Goal: Task Accomplishment & Management: Manage account settings

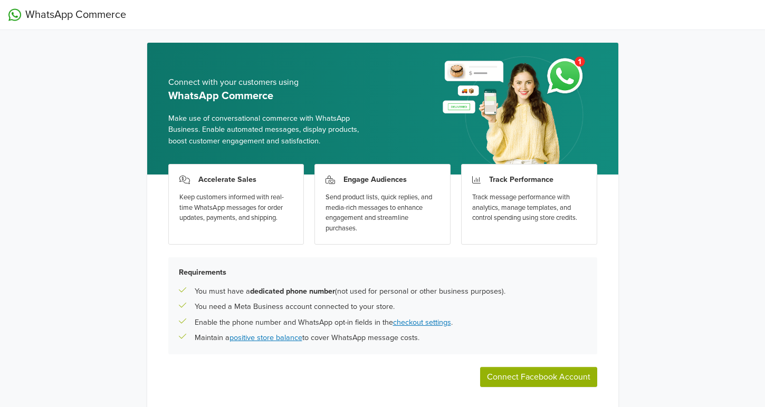
scroll to position [40, 0]
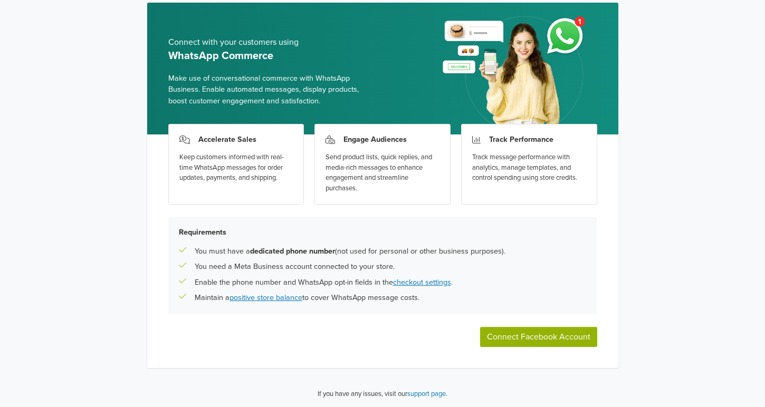
click at [528, 335] on button "Connect Facebook Account" at bounding box center [538, 337] width 117 height 20
click at [417, 284] on link "checkout settings" at bounding box center [422, 282] width 58 height 9
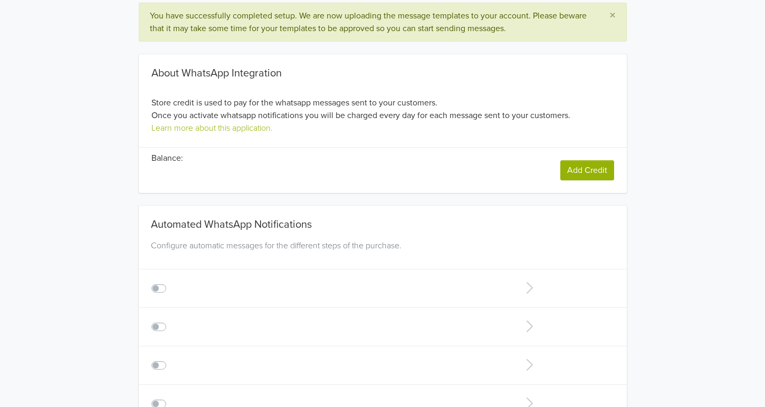
type input "+1"
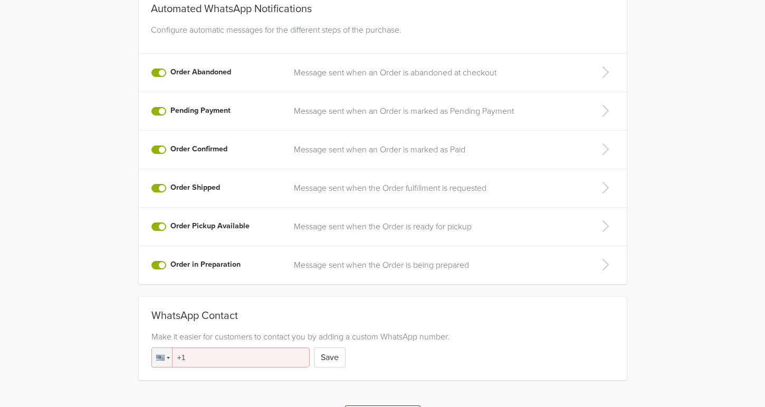
scroll to position [276, 0]
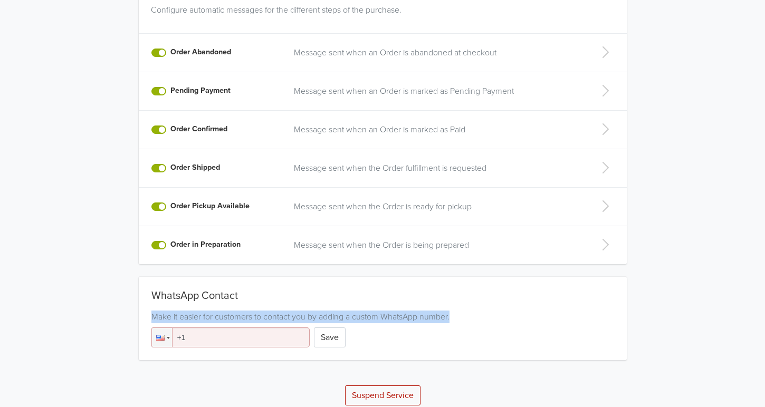
drag, startPoint x: 758, startPoint y: 284, endPoint x: 757, endPoint y: 307, distance: 22.7
click at [757, 307] on div "You have successfully completed setup. We are now uploading the message templat…" at bounding box center [382, 86] width 765 height 639
click at [693, 301] on div "You have successfully completed setup. We are now uploading the message templat…" at bounding box center [382, 86] width 765 height 639
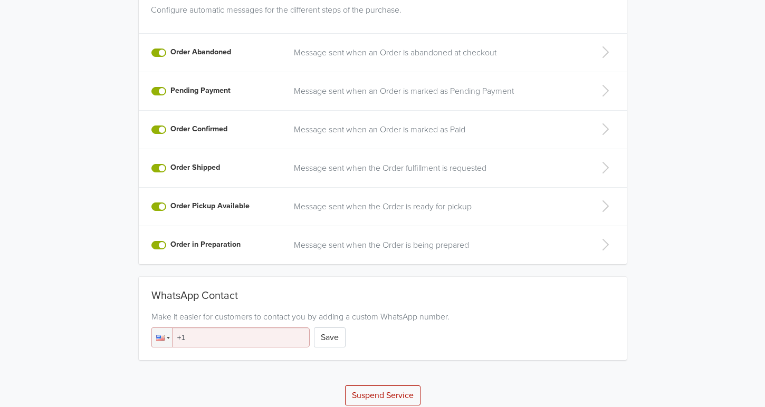
scroll to position [286, 0]
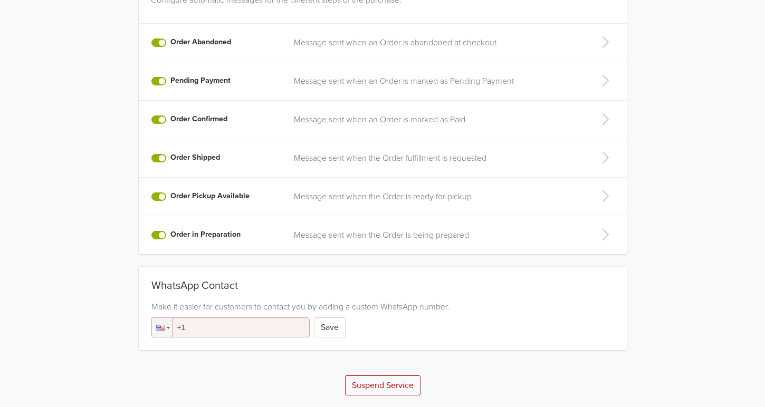
click at [257, 327] on input "+1" at bounding box center [230, 328] width 158 height 20
click at [160, 331] on div at bounding box center [162, 327] width 20 height 19
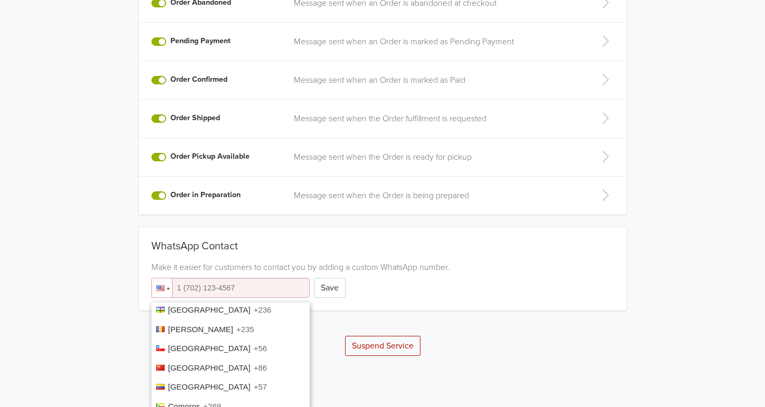
scroll to position [663, 0]
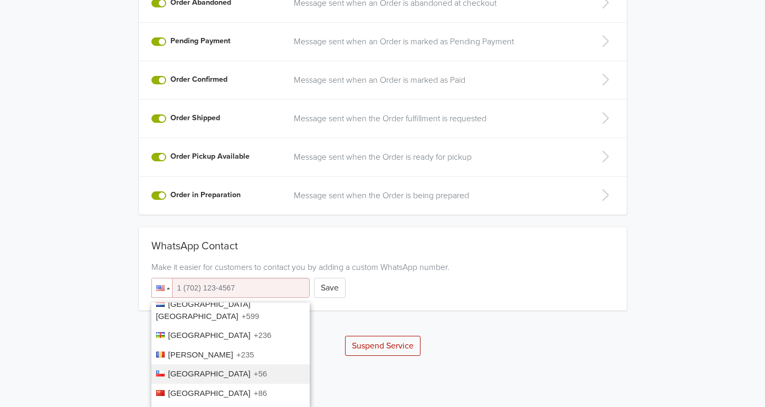
click at [210, 368] on li "Chile +56" at bounding box center [230, 375] width 158 height 20
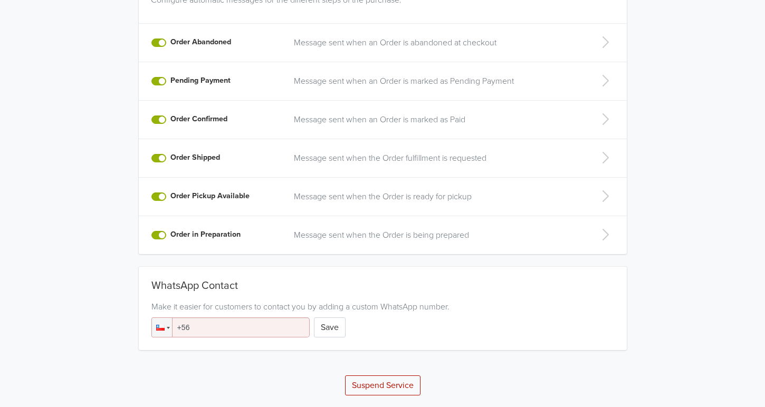
click at [215, 323] on input "+56" at bounding box center [230, 328] width 158 height 20
type input "[PHONE_NUMBER]"
click at [332, 332] on button "Save" at bounding box center [330, 328] width 32 height 20
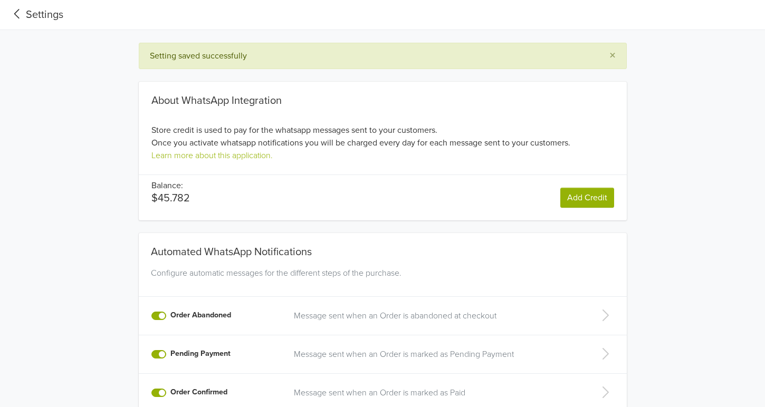
drag, startPoint x: 746, startPoint y: 146, endPoint x: 773, endPoint y: 131, distance: 30.0
click at [764, 131] on html "Settings Setting saved successfully × About WhatsApp Integration Store credit i…" at bounding box center [382, 341] width 765 height 682
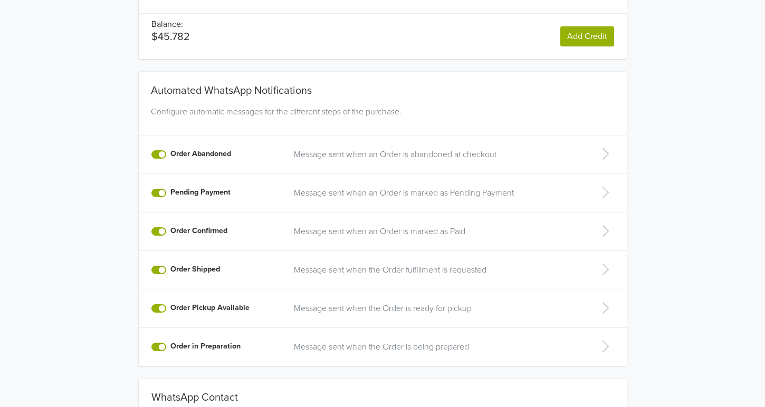
scroll to position [160, 0]
click at [605, 306] on icon at bounding box center [605, 309] width 21 height 17
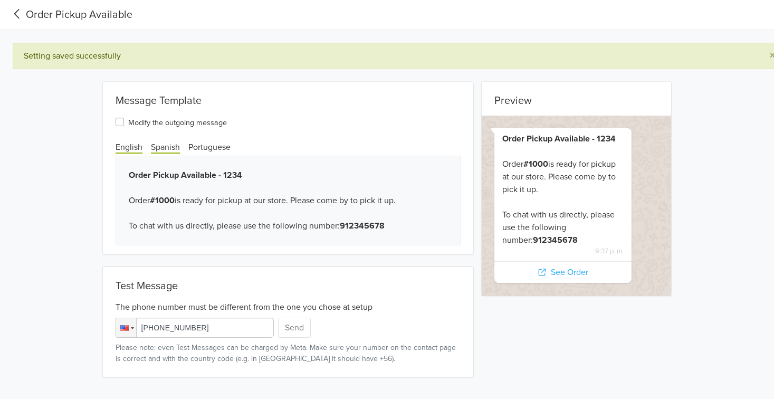
click at [167, 146] on span "Spanish" at bounding box center [165, 148] width 29 height 12
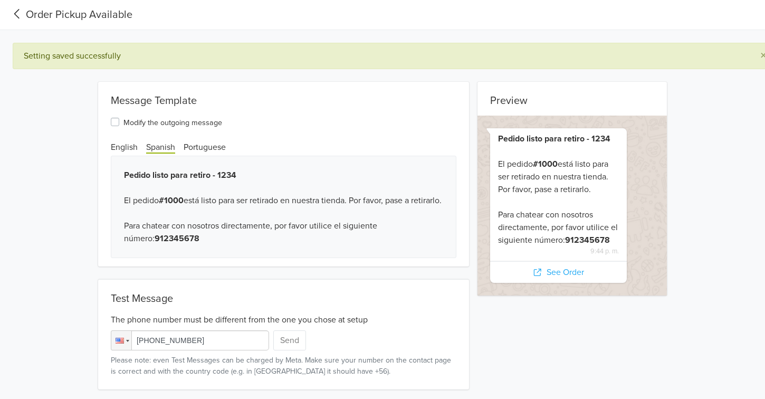
scroll to position [7, 0]
click at [18, 7] on icon at bounding box center [16, 14] width 17 height 14
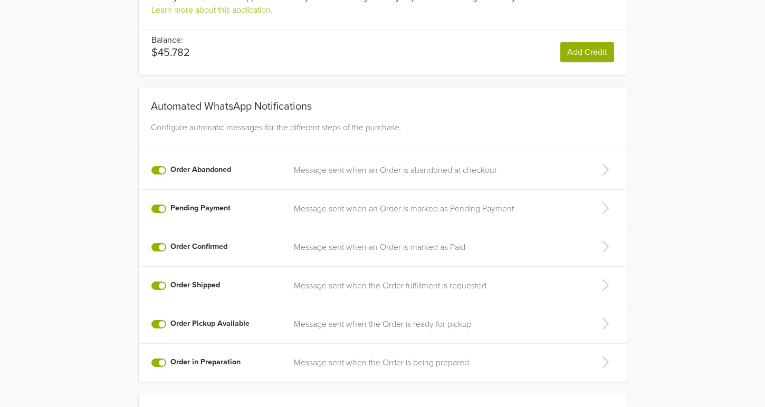
scroll to position [106, 0]
click at [450, 170] on p "Message sent when an Order is abandoned at checkout" at bounding box center [435, 171] width 283 height 13
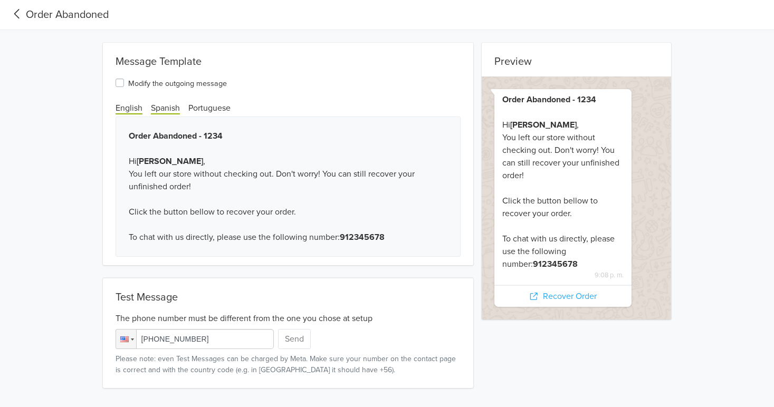
click at [160, 110] on span "Spanish" at bounding box center [165, 109] width 29 height 12
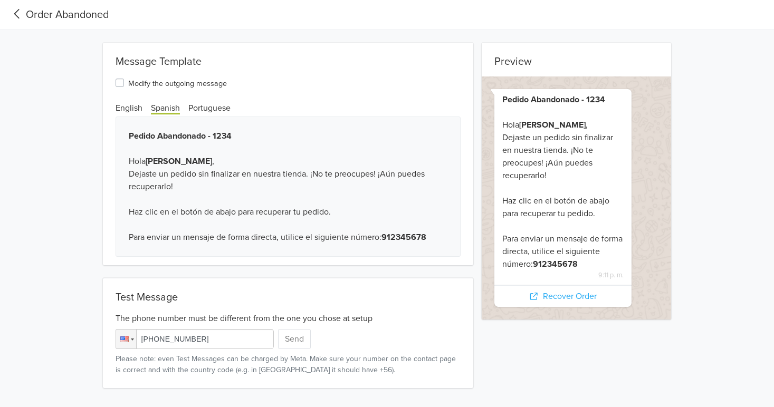
click at [200, 339] on input "+1 (555) 783-0391" at bounding box center [195, 339] width 158 height 20
click at [15, 15] on icon at bounding box center [16, 14] width 17 height 14
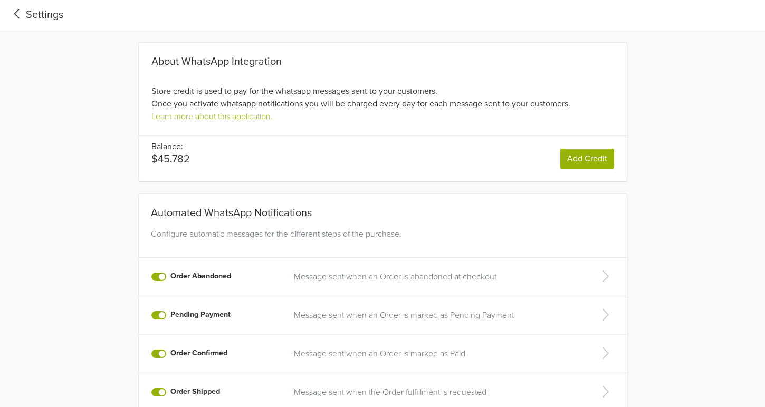
click at [17, 18] on icon at bounding box center [16, 14] width 17 height 14
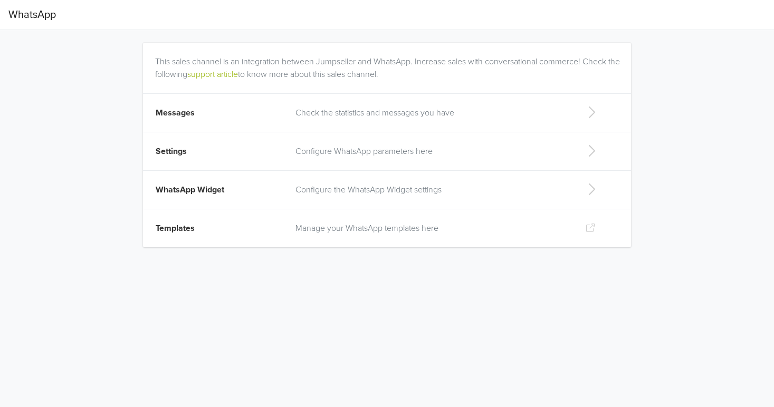
click at [17, 18] on span "WhatsApp" at bounding box center [31, 14] width 47 height 21
click at [238, 74] on link "support article" at bounding box center [212, 74] width 51 height 11
click at [353, 152] on p "Configurar parámetros de WhatsApp aquí" at bounding box center [437, 151] width 267 height 13
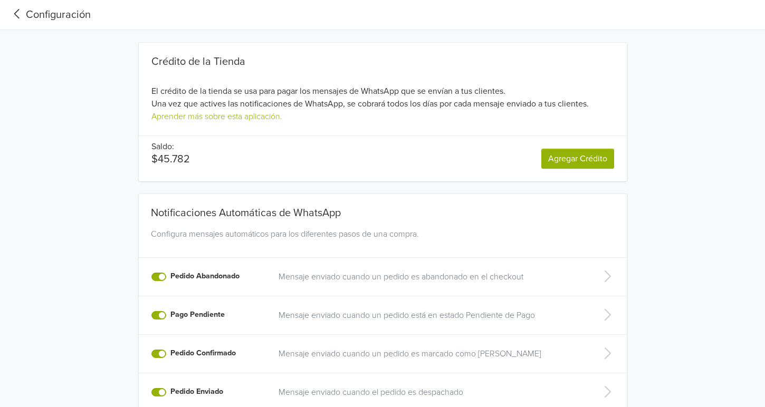
click at [353, 152] on div "Crédito de la Tienda El crédito de la tienda se usa para pagar los mensajes de …" at bounding box center [383, 112] width 488 height 139
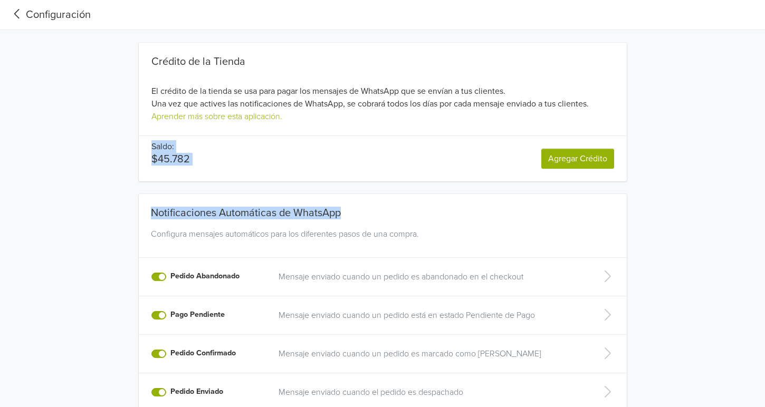
drag, startPoint x: 760, startPoint y: 141, endPoint x: 773, endPoint y: 168, distance: 30.0
click at [765, 168] on html "Configuración Crédito de la Tienda El crédito de la tienda se usa para pagar lo…" at bounding box center [382, 321] width 765 height 643
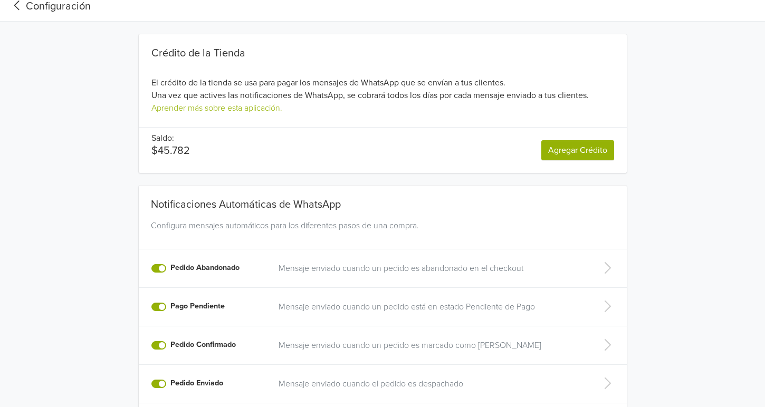
scroll to position [5, 0]
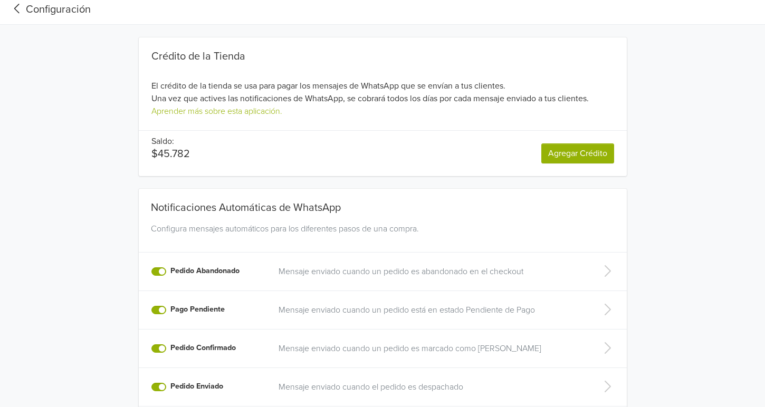
click at [20, 11] on icon at bounding box center [16, 9] width 17 height 14
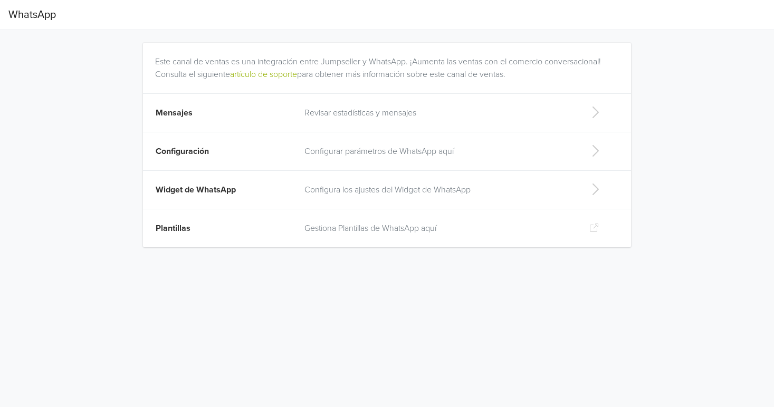
click at [400, 191] on p "Configura los ajustes del Widget de WhatsApp" at bounding box center [437, 190] width 267 height 13
select select "rb"
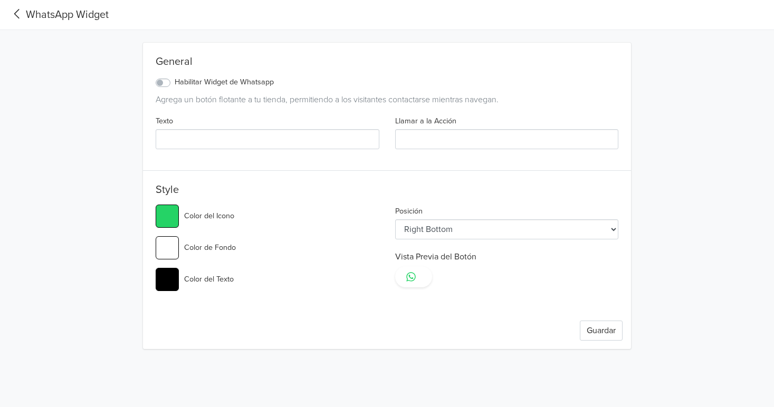
type input "#25d366"
select select "lt"
click at [18, 17] on icon at bounding box center [16, 13] width 5 height 9
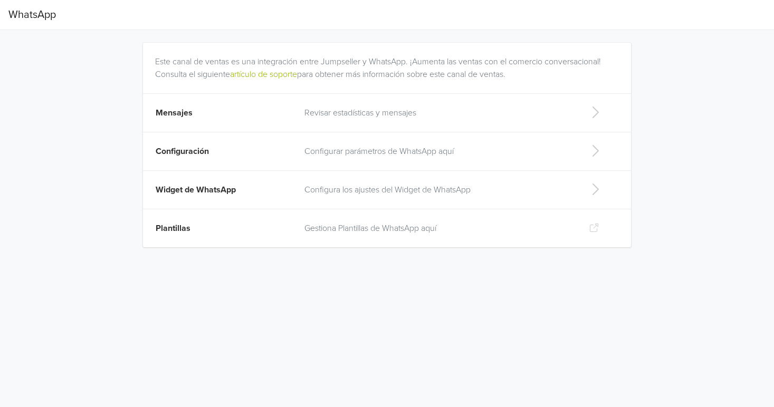
click at [366, 232] on p "Gestiona Plantillas de WhatsApp aquí" at bounding box center [437, 228] width 267 height 13
click at [381, 110] on p "Revisar estadísticas y mensajes" at bounding box center [437, 113] width 267 height 13
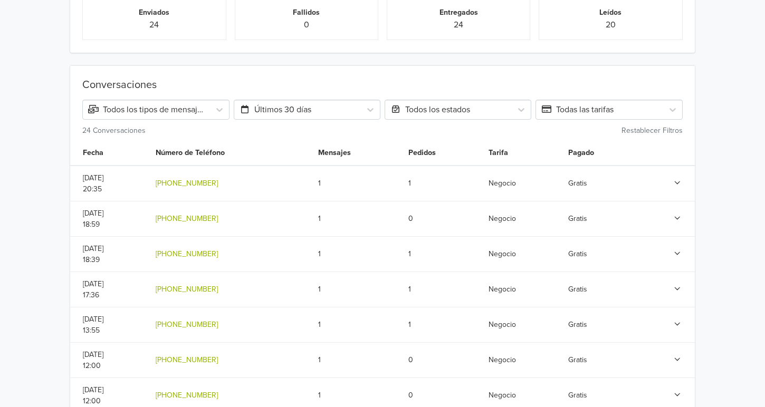
scroll to position [81, 0]
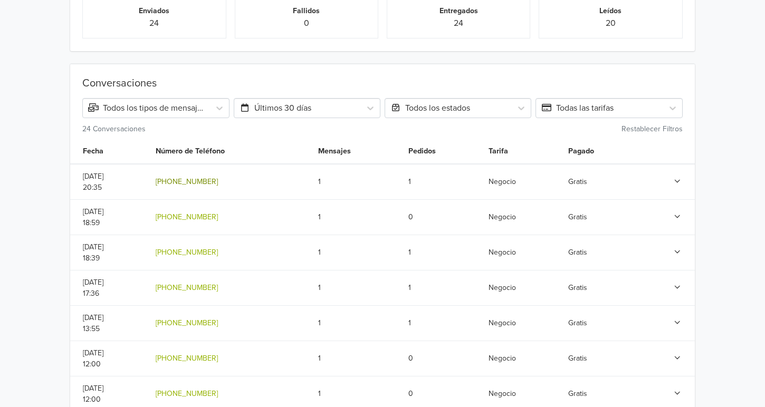
click at [218, 182] on link "[PHONE_NUMBER]" at bounding box center [187, 181] width 62 height 9
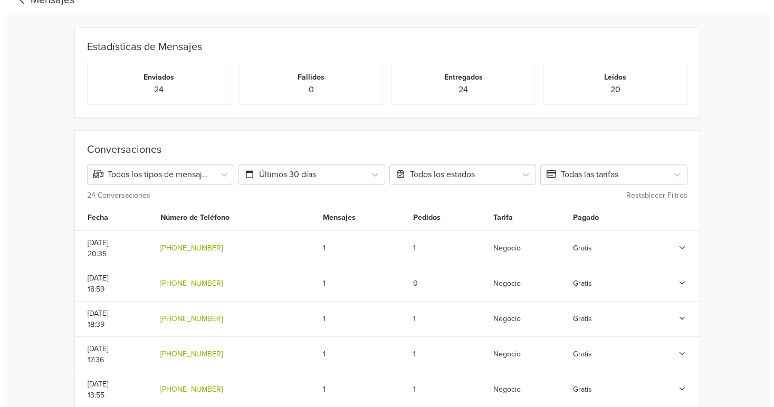
scroll to position [0, 0]
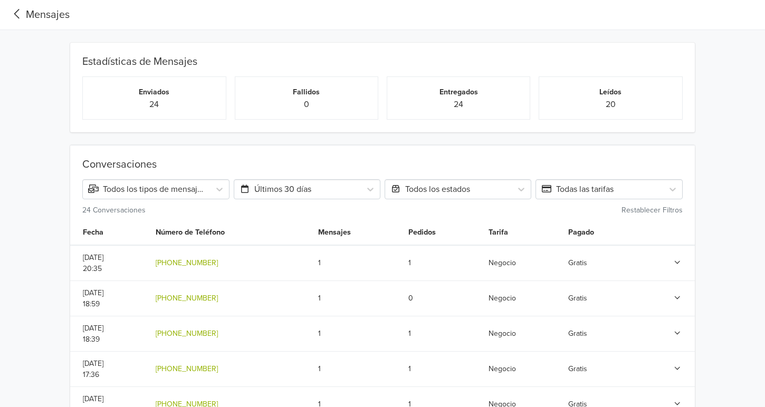
click at [19, 22] on div "Mensajes" at bounding box center [38, 15] width 61 height 16
